Goal: Contribute content

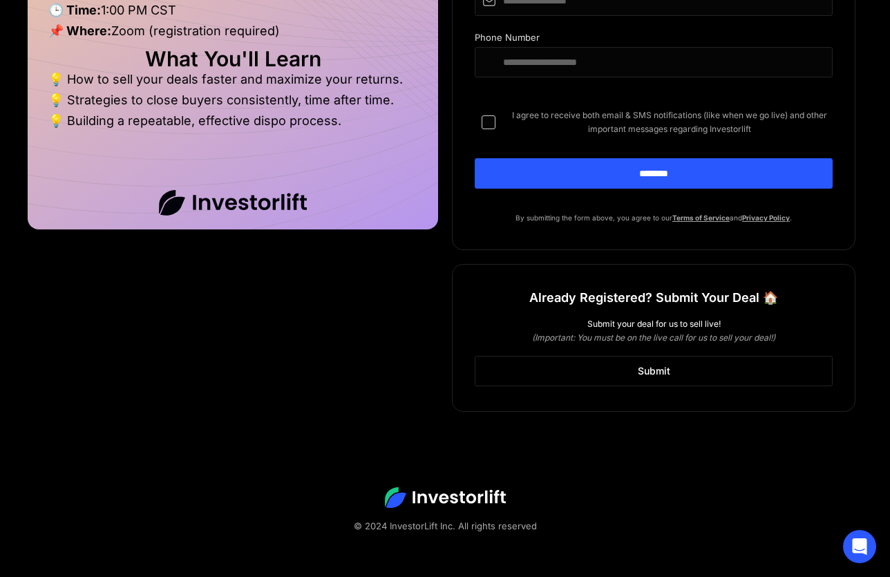
scroll to position [1014, 0]
click at [745, 381] on link "Submit" at bounding box center [654, 371] width 358 height 30
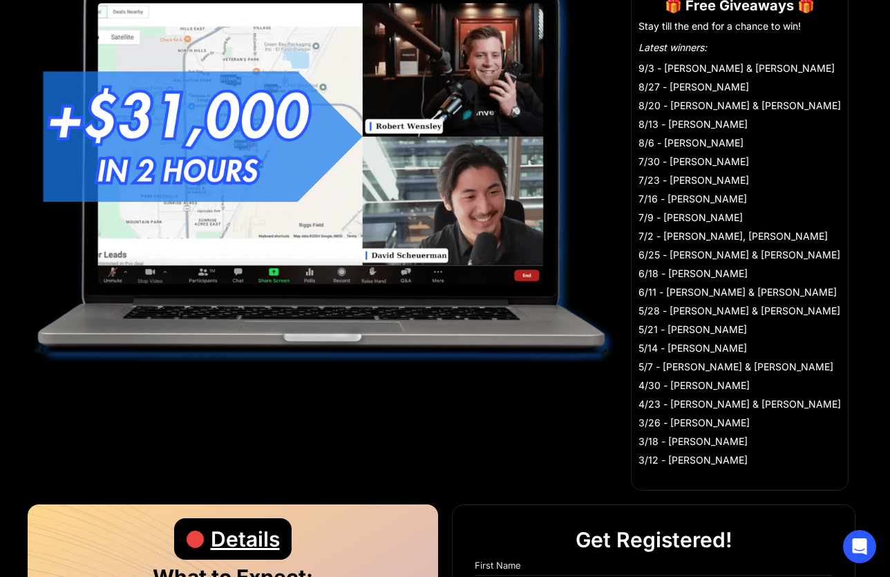
scroll to position [0, 0]
